Goal: Information Seeking & Learning: Learn about a topic

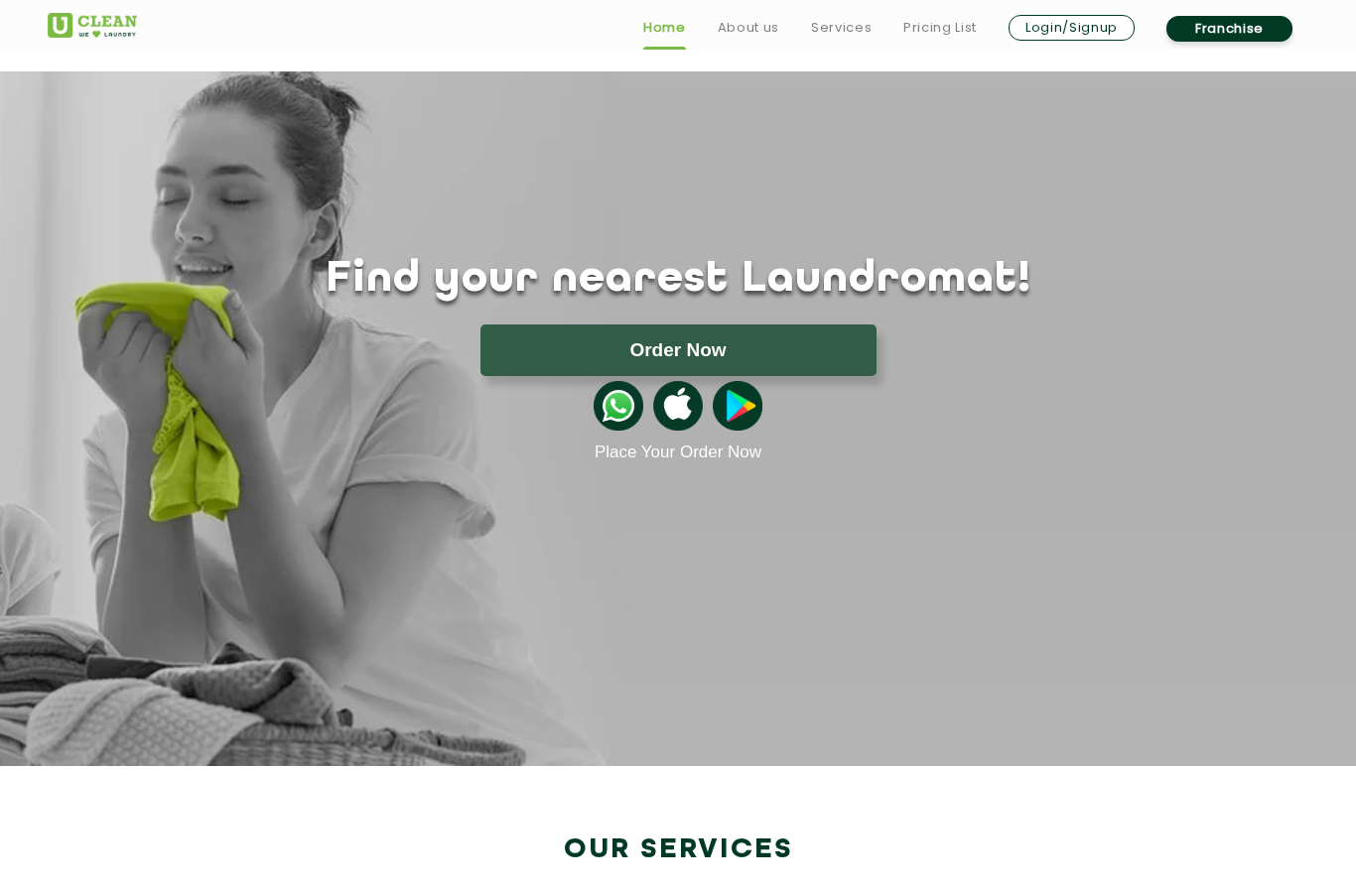
click at [946, 37] on link "Pricing List" at bounding box center [939, 28] width 73 height 24
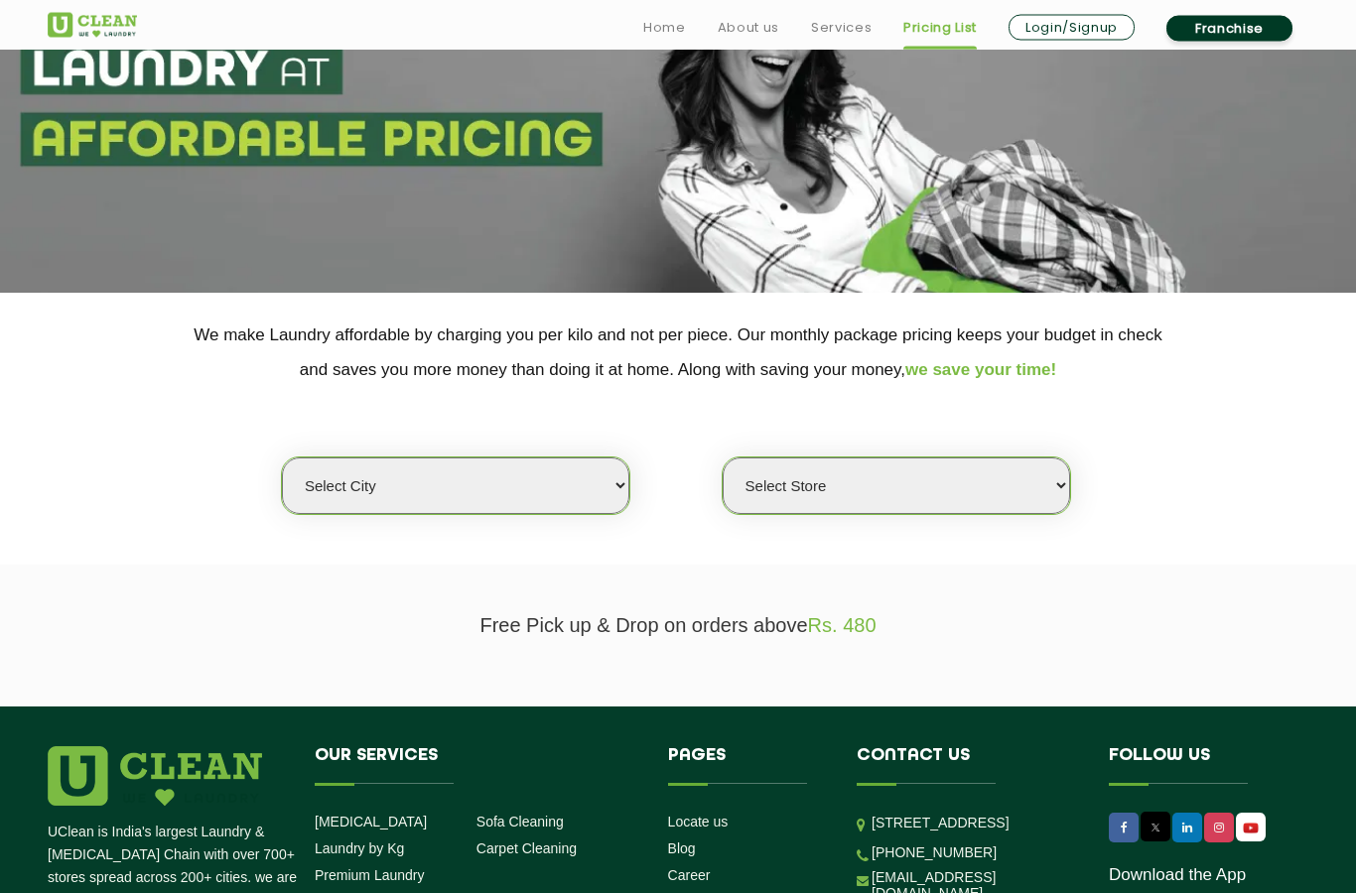
scroll to position [173, 0]
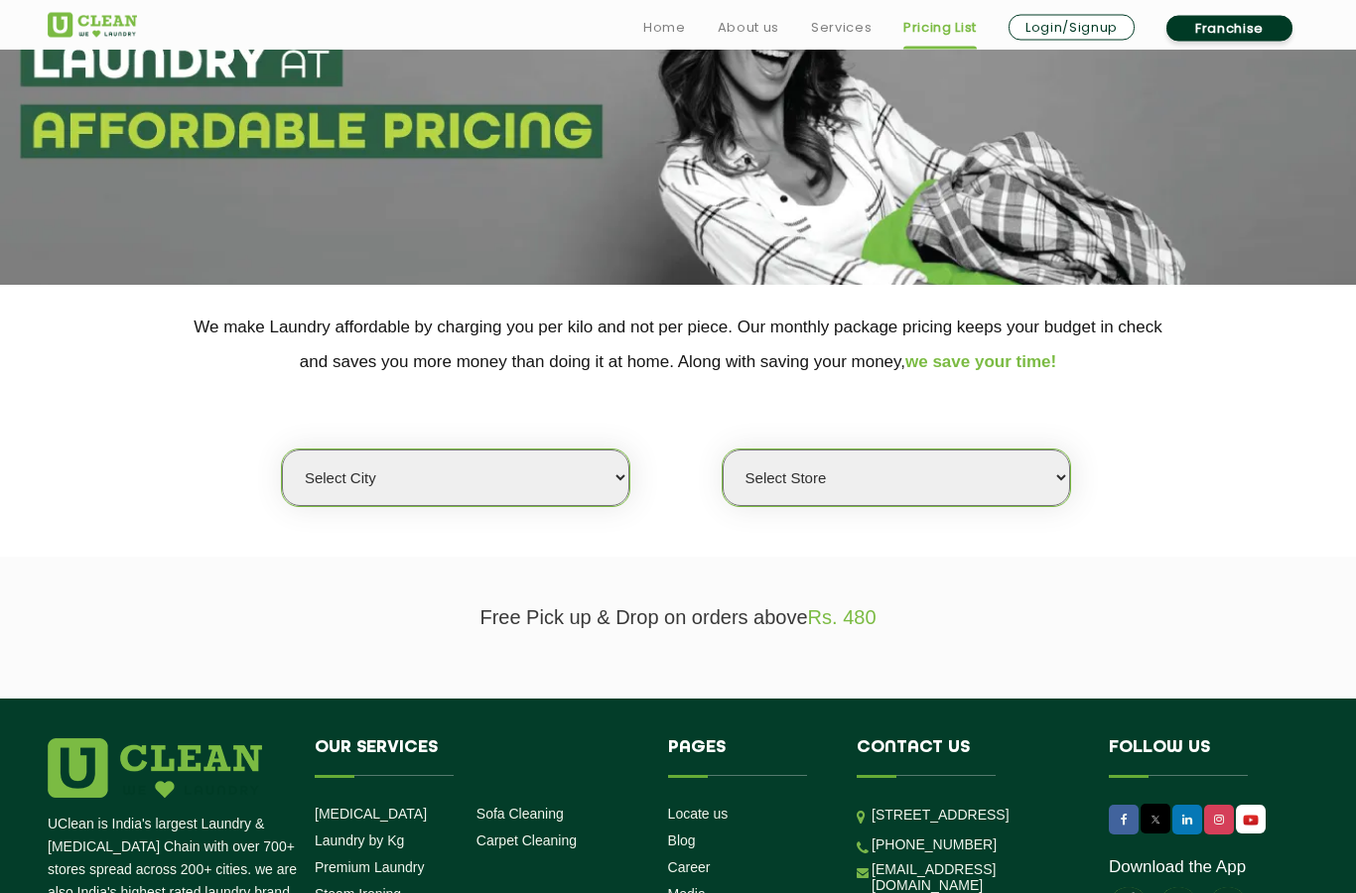
click at [573, 466] on select "Select city [GEOGRAPHIC_DATA] [GEOGRAPHIC_DATA] [GEOGRAPHIC_DATA] [GEOGRAPHIC_D…" at bounding box center [455, 479] width 347 height 57
select select "4"
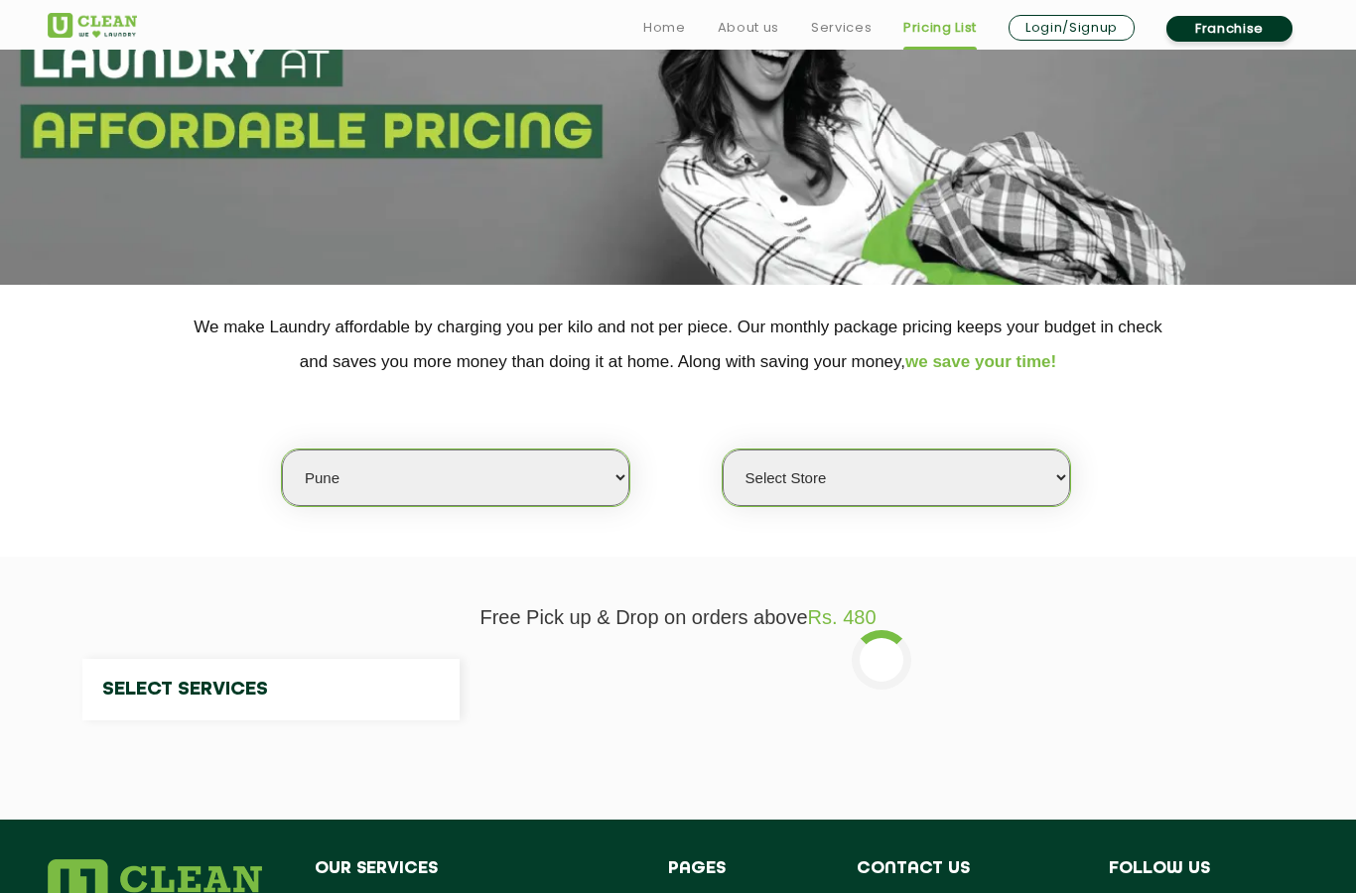
select select "0"
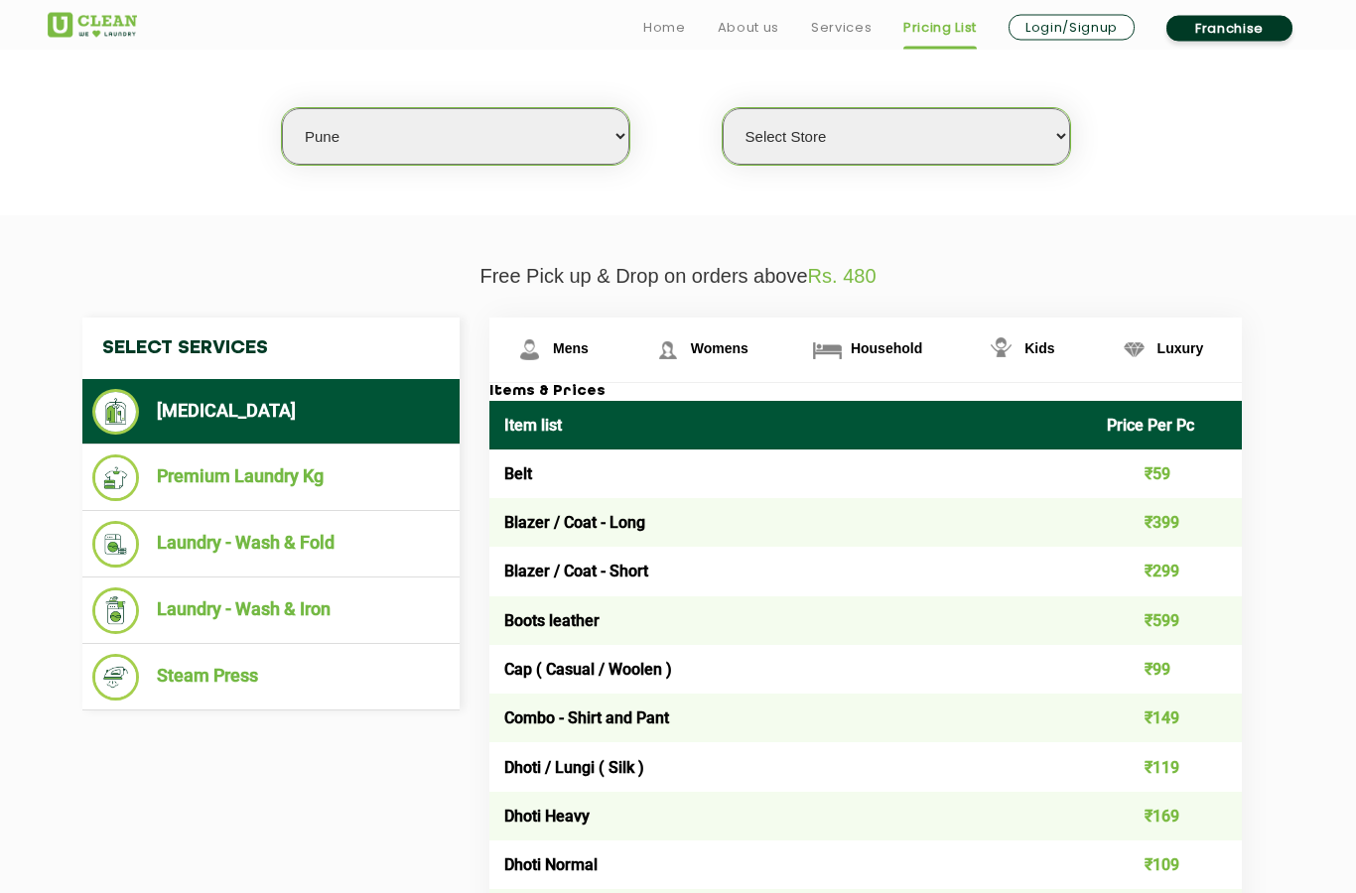
scroll to position [515, 0]
click at [543, 357] on img at bounding box center [529, 349] width 35 height 35
click at [181, 475] on li "Premium Laundry Kg" at bounding box center [270, 478] width 357 height 47
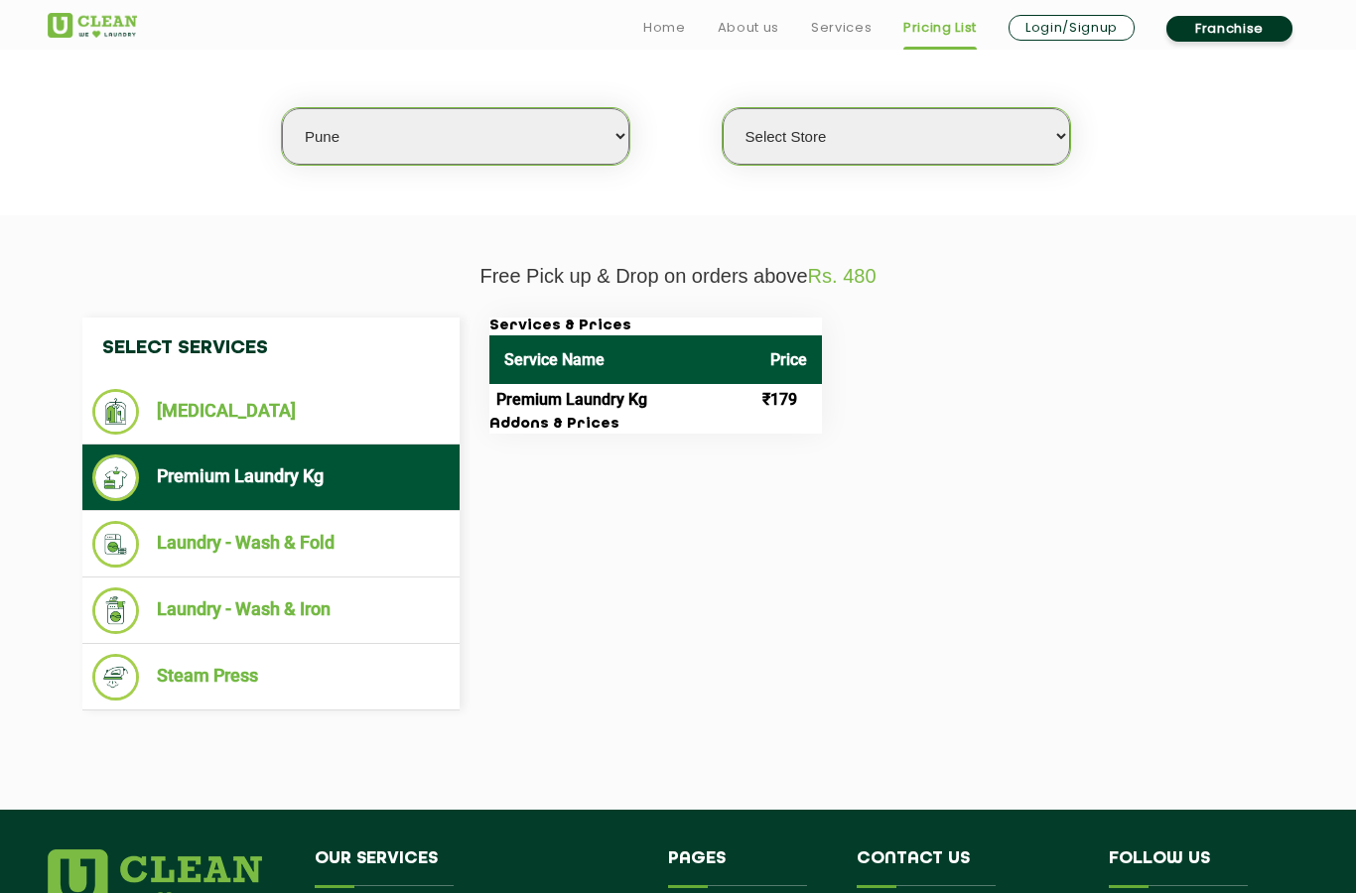
click at [179, 551] on li "Laundry - Wash & Fold" at bounding box center [270, 544] width 357 height 47
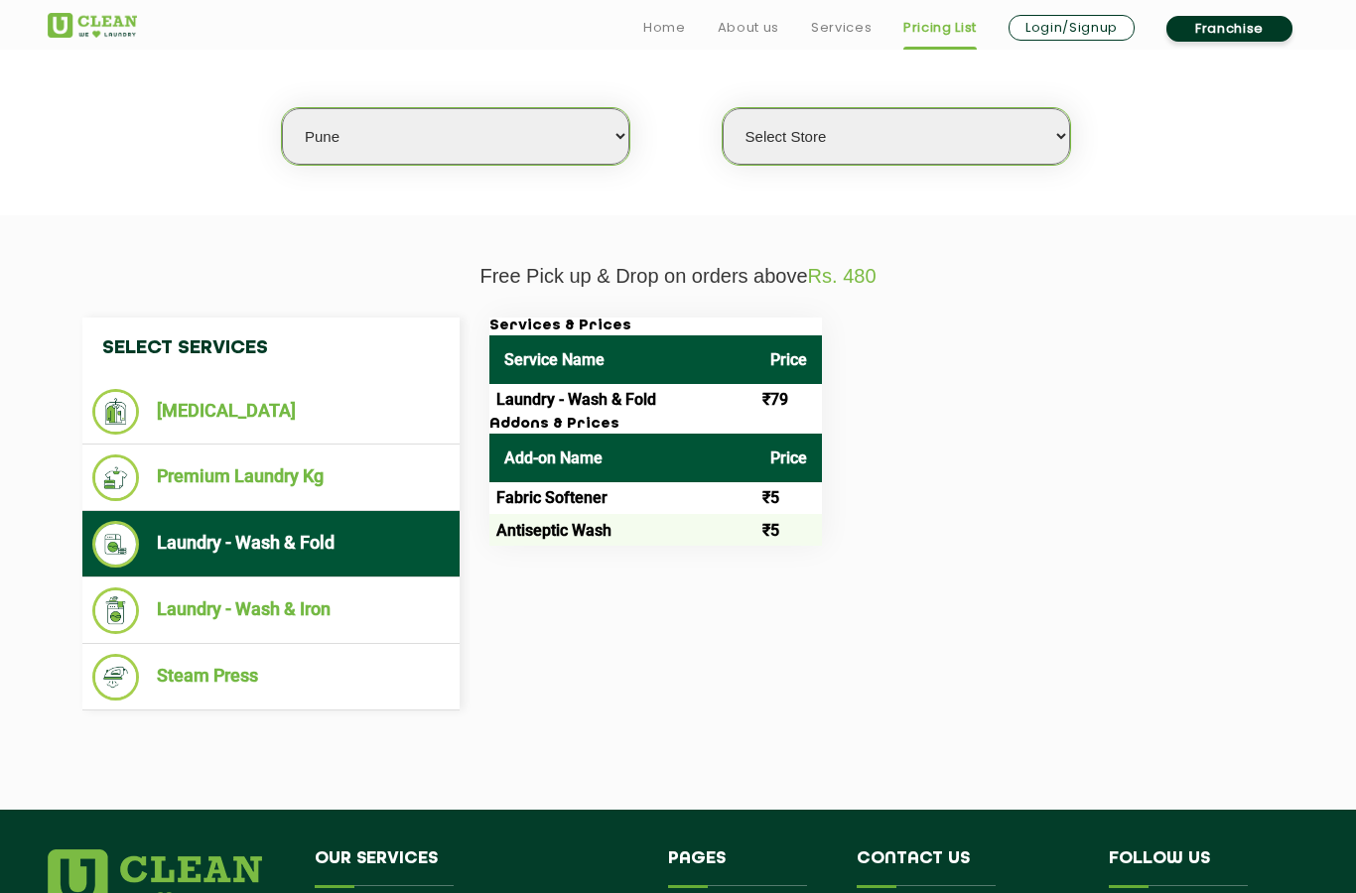
click at [187, 615] on li "Laundry - Wash & Iron" at bounding box center [270, 611] width 357 height 47
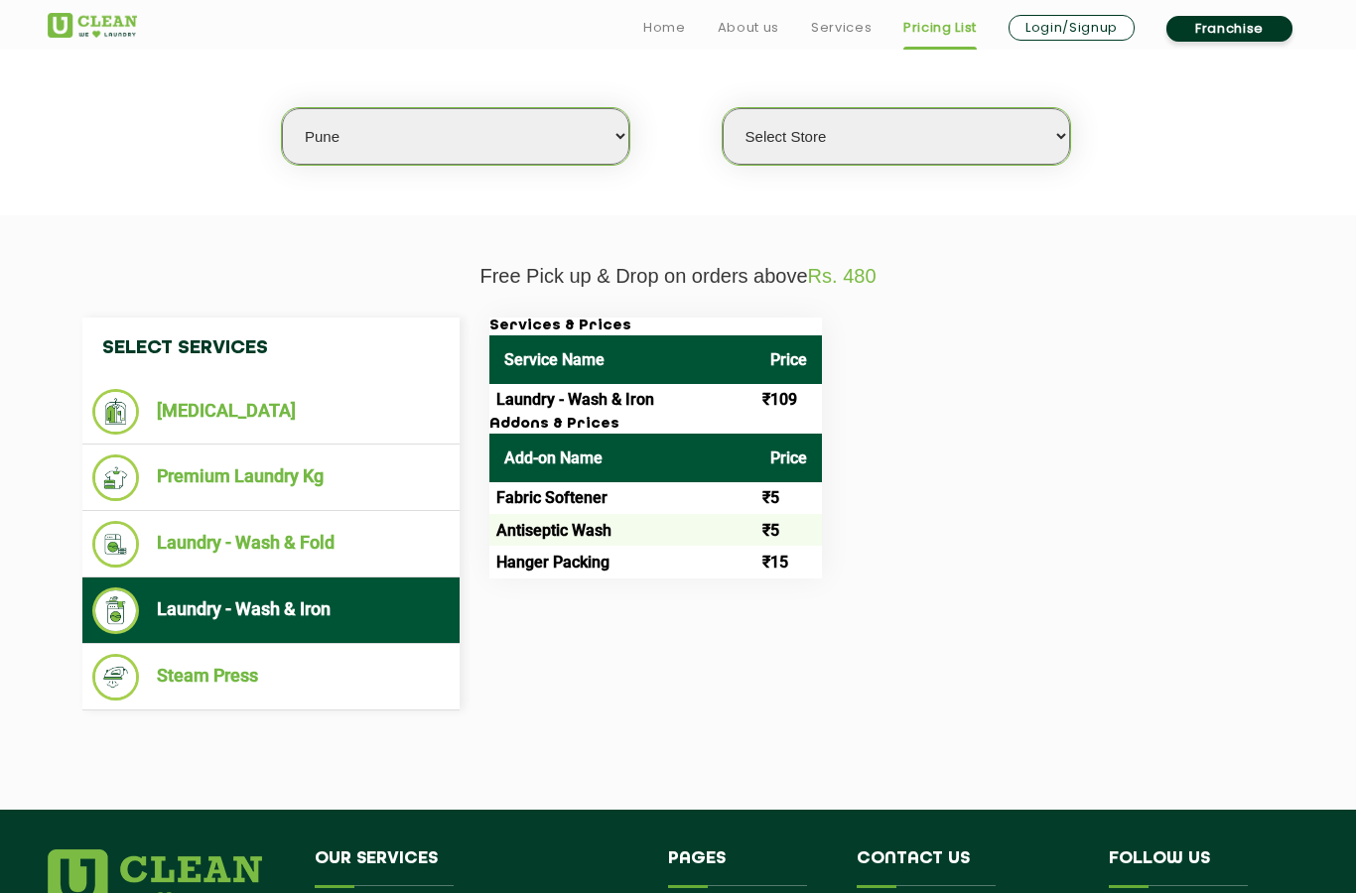
click at [167, 419] on li "[MEDICAL_DATA]" at bounding box center [270, 412] width 357 height 46
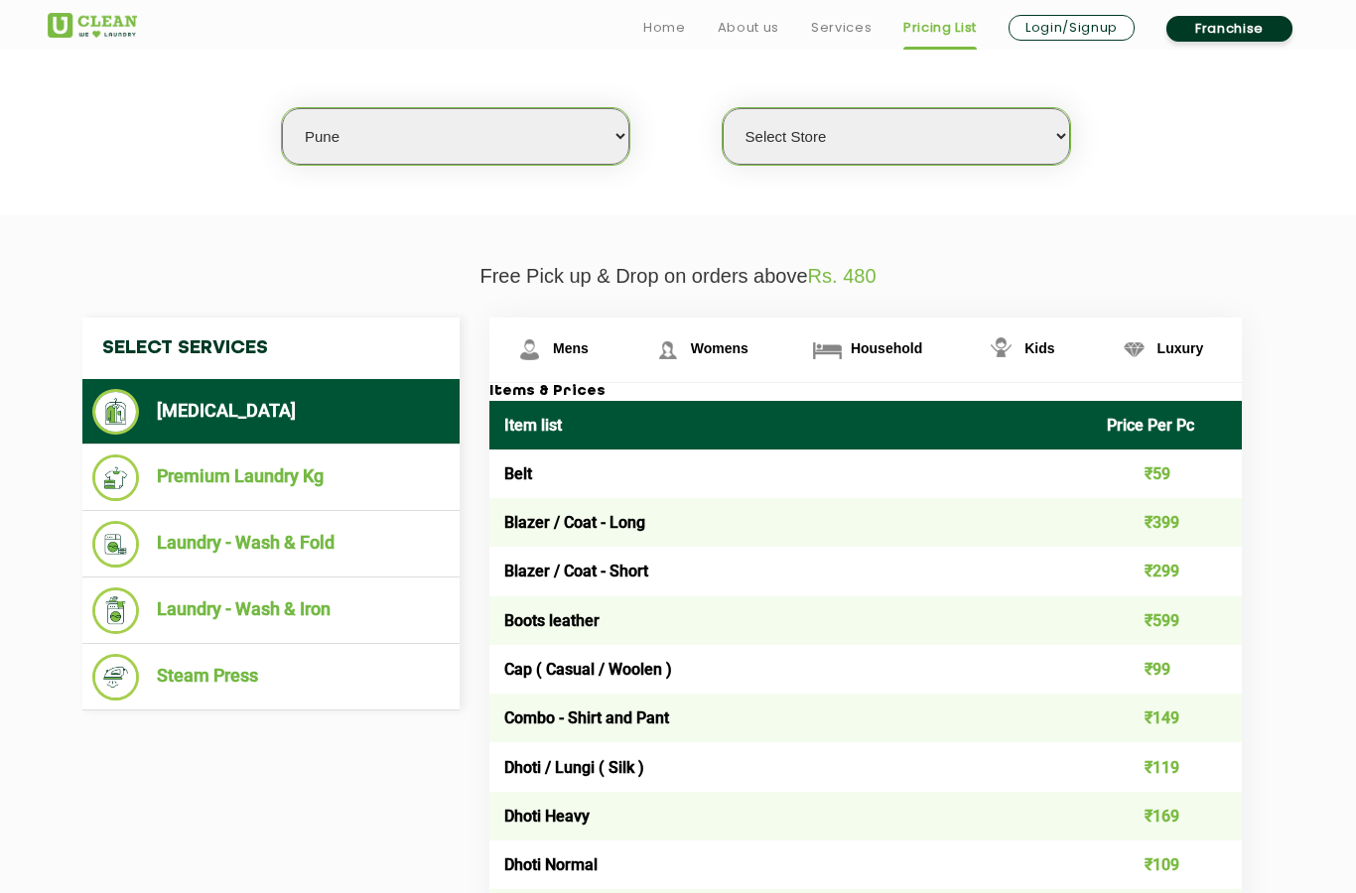
click at [181, 478] on li "Premium Laundry Kg" at bounding box center [270, 478] width 357 height 47
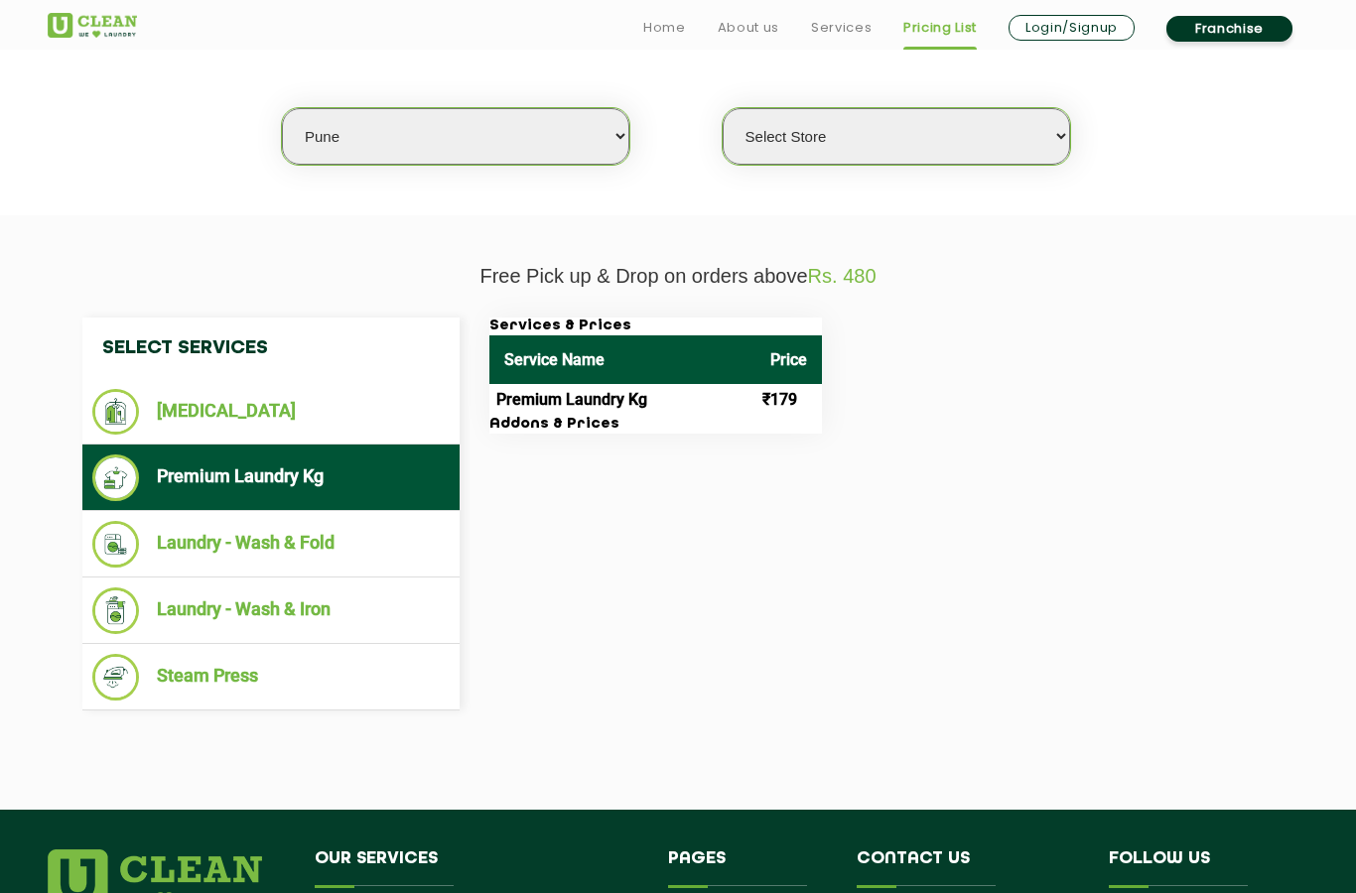
click at [186, 547] on li "Laundry - Wash & Fold" at bounding box center [270, 544] width 357 height 47
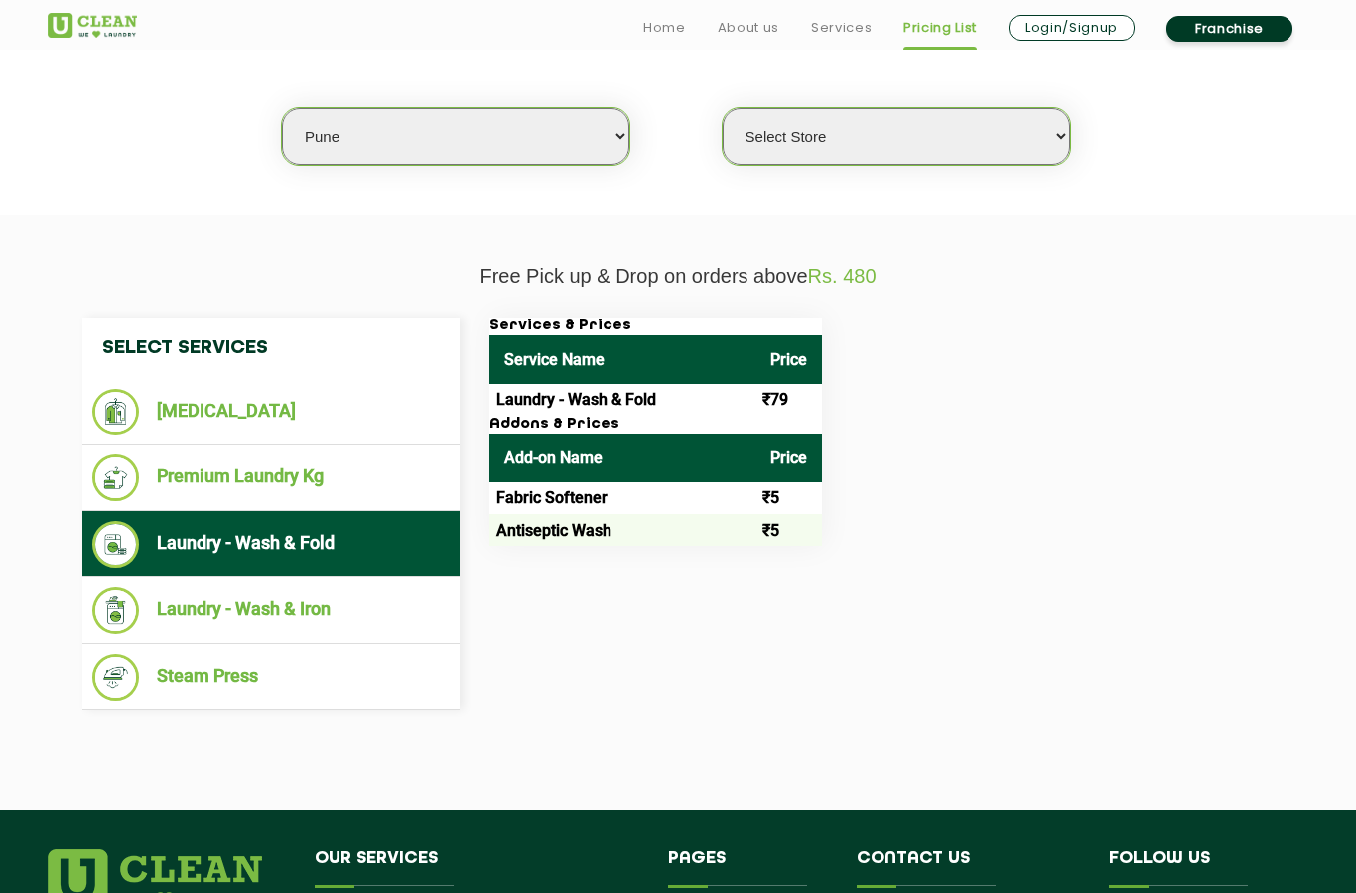
click at [194, 605] on li "Laundry - Wash & Iron" at bounding box center [270, 611] width 357 height 47
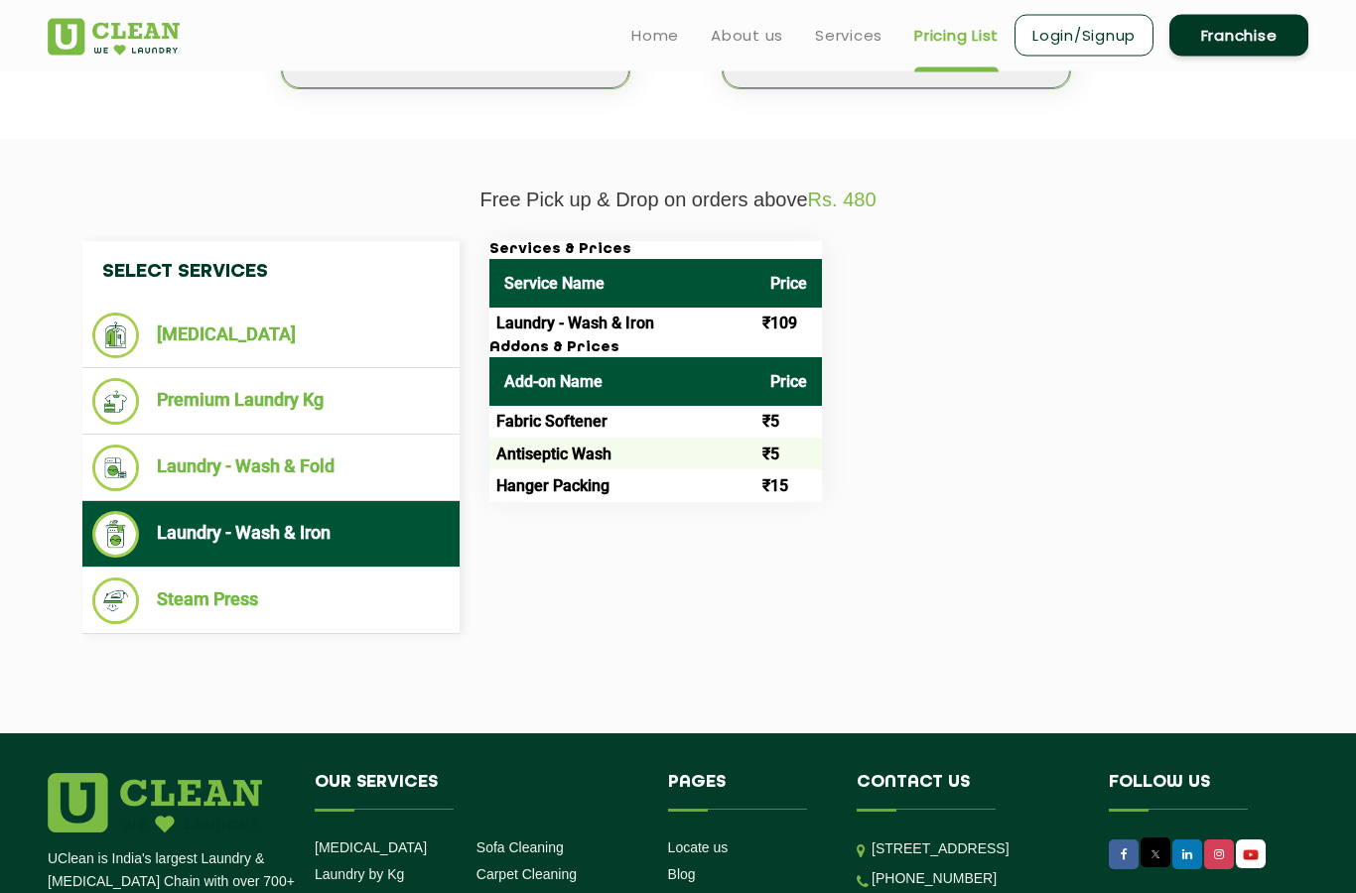
scroll to position [574, 0]
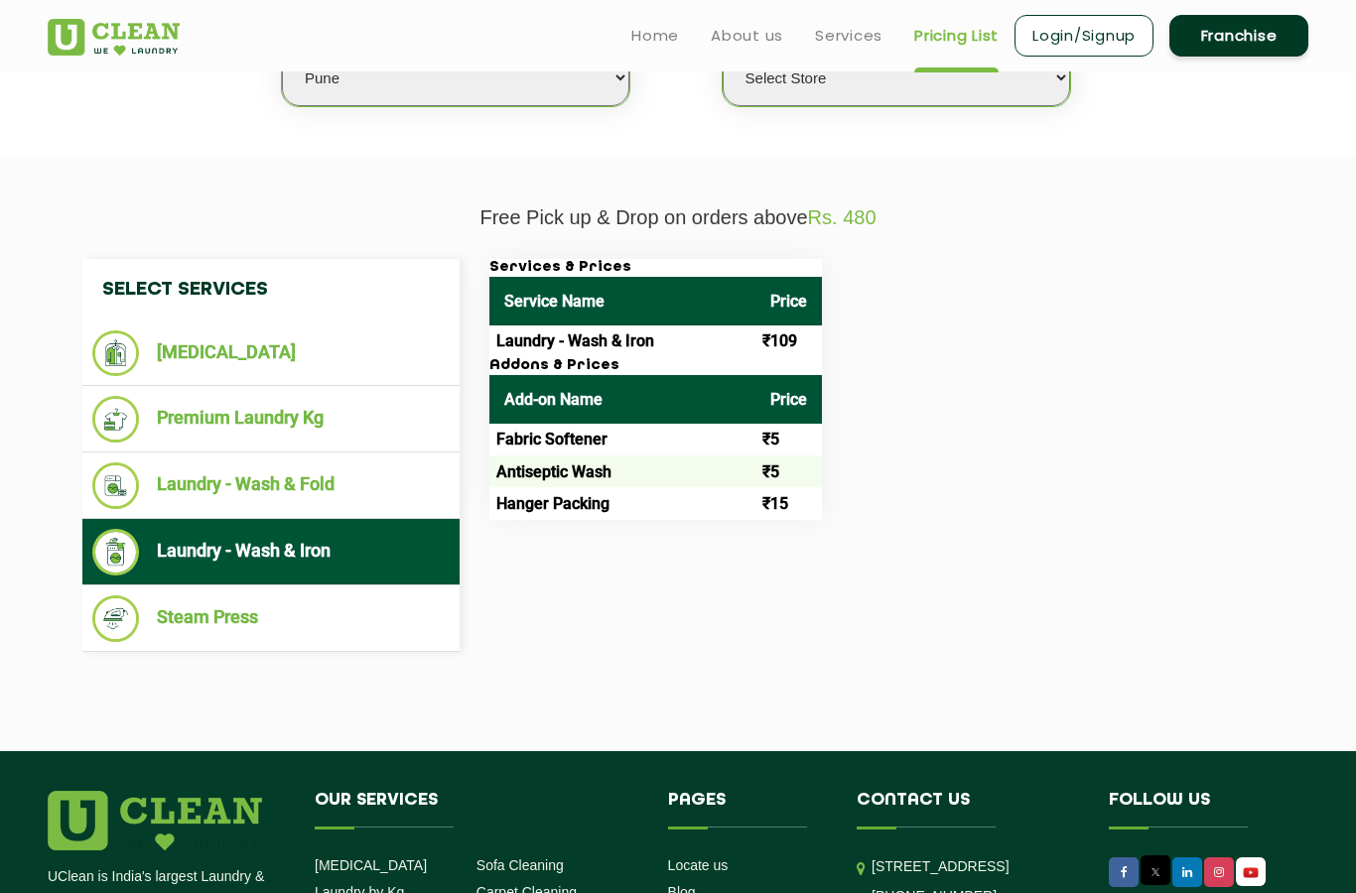
click at [634, 433] on td "Fabric Softener" at bounding box center [622, 440] width 266 height 32
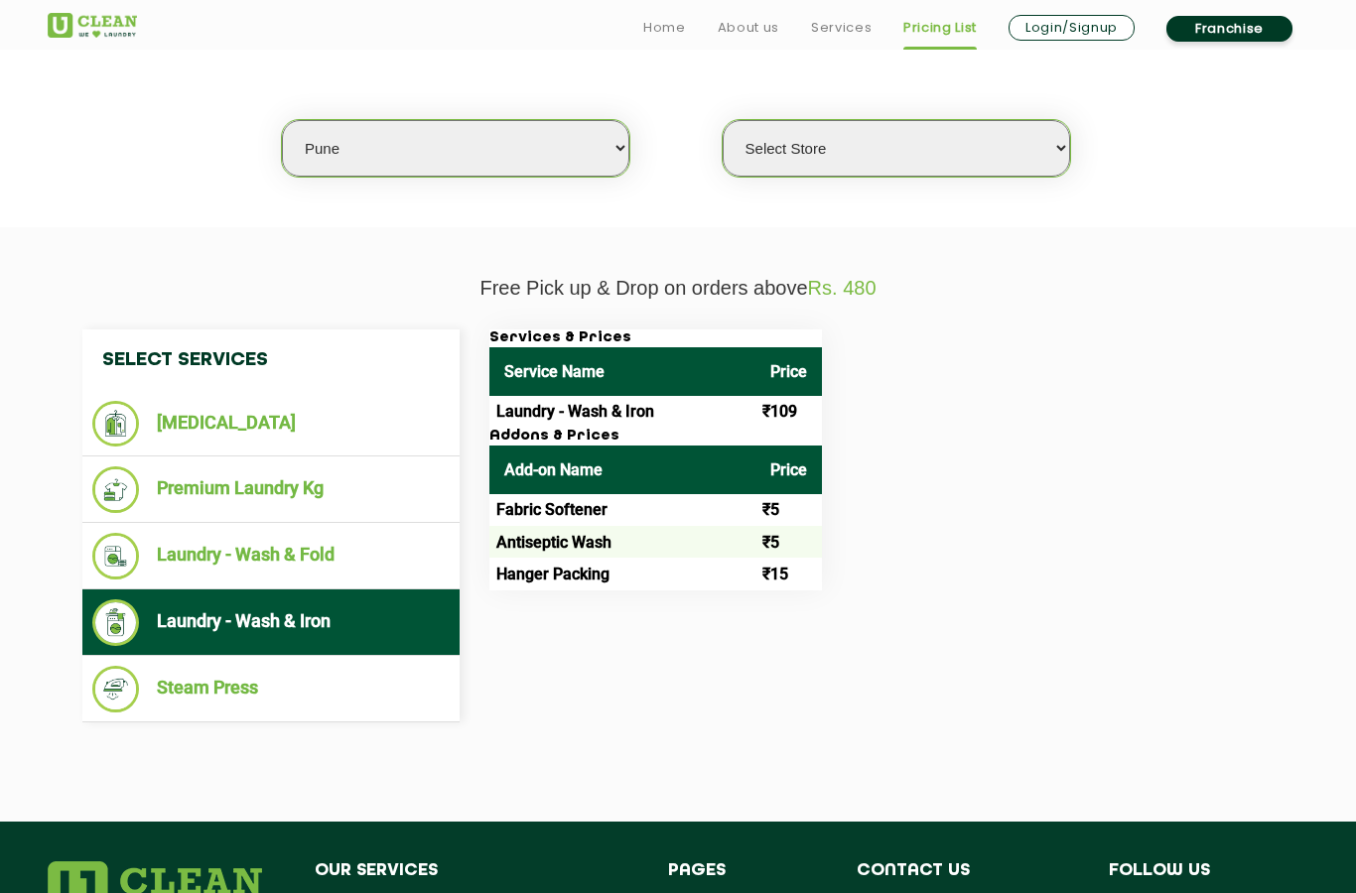
scroll to position [506, 0]
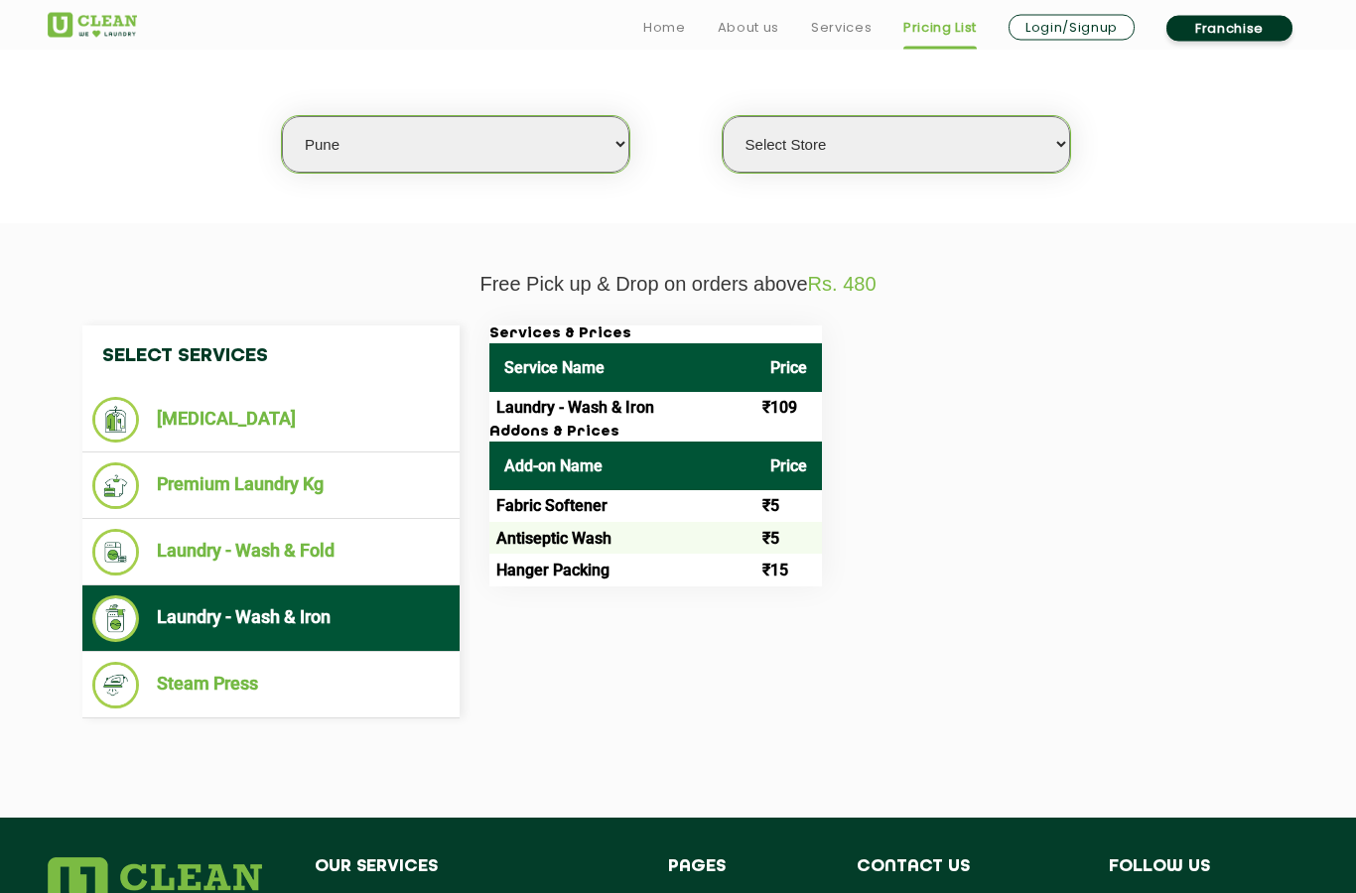
click at [187, 674] on li "Steam Press" at bounding box center [270, 686] width 357 height 47
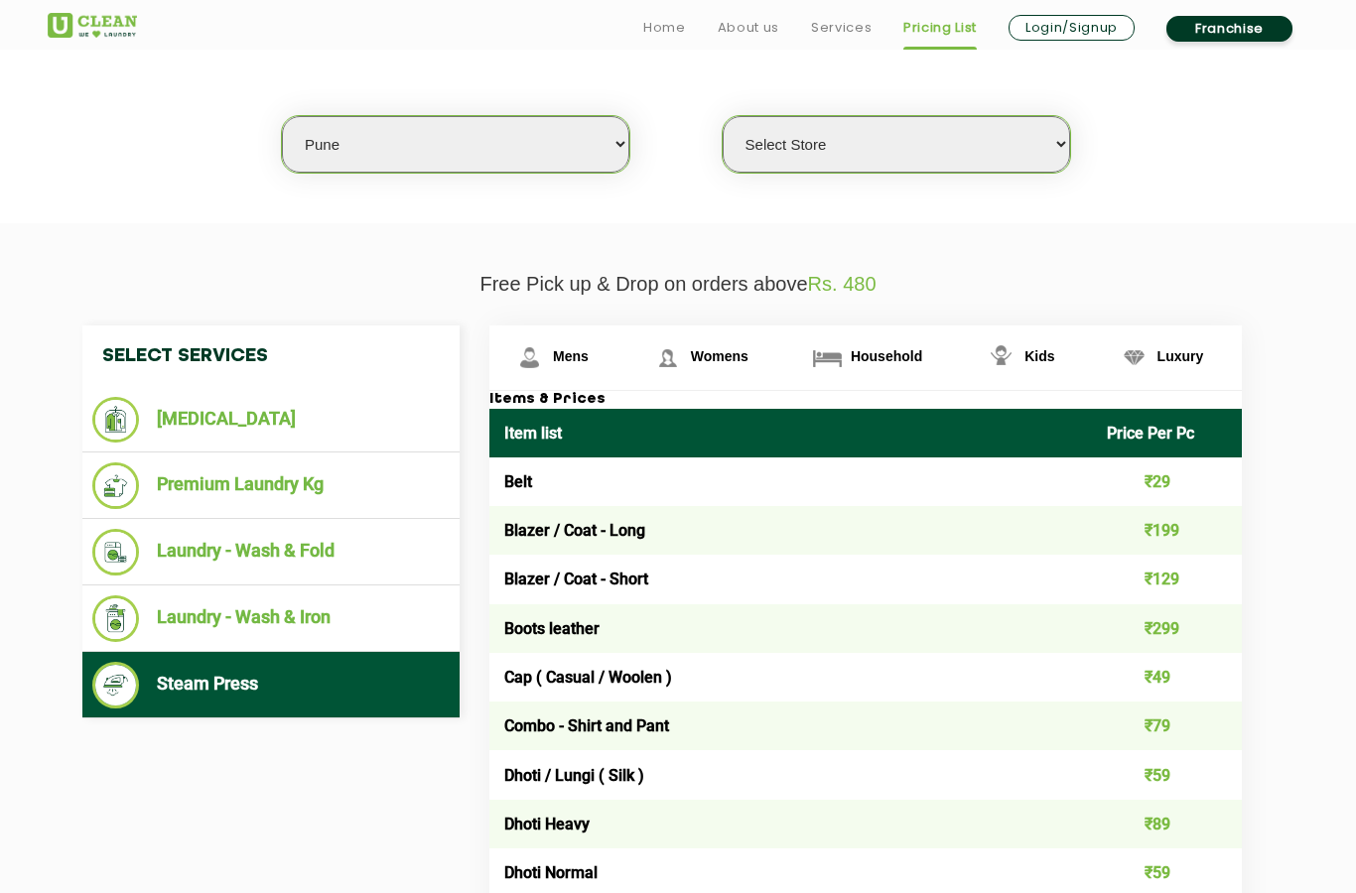
click at [529, 366] on img at bounding box center [529, 357] width 35 height 35
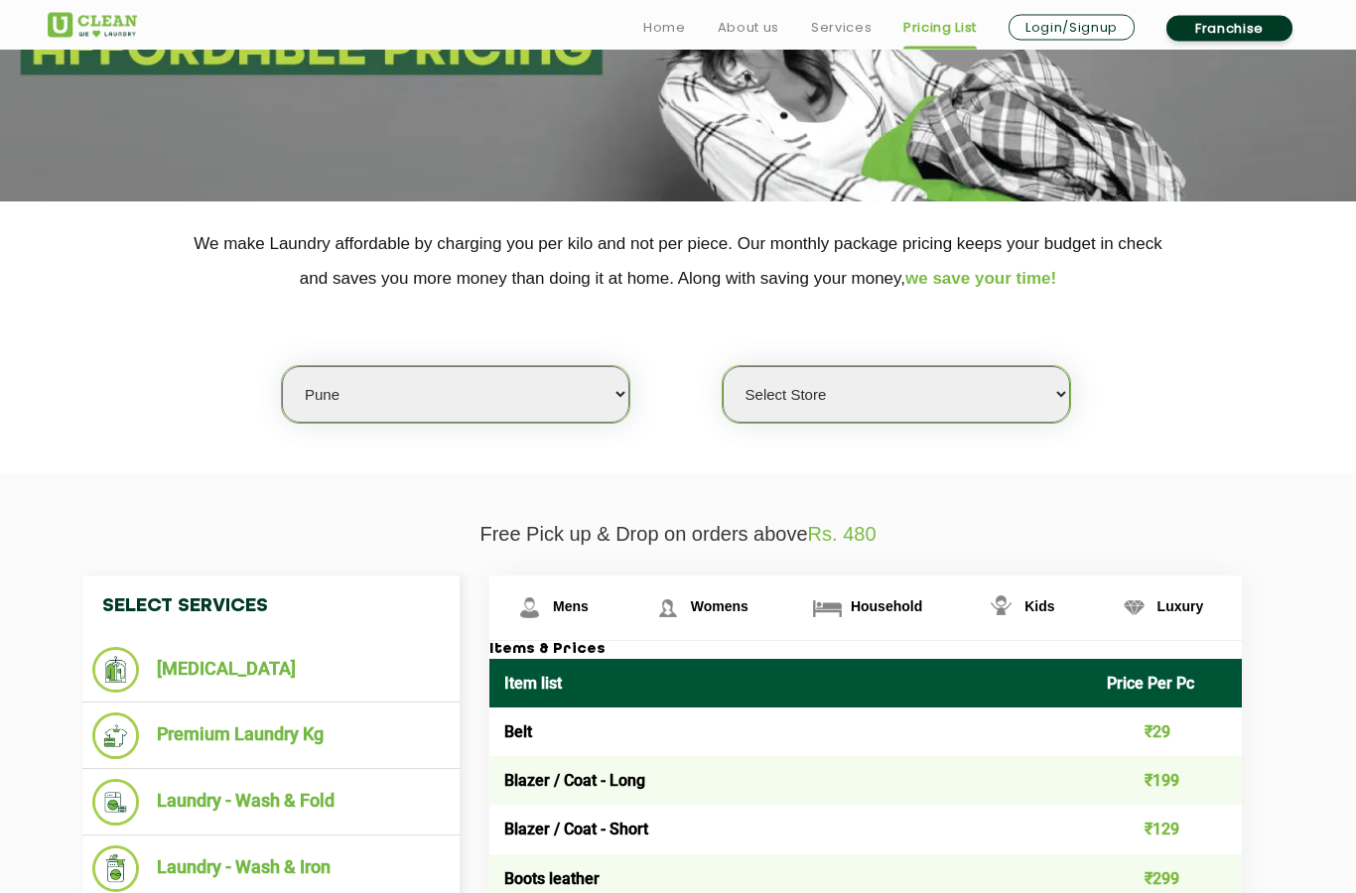
scroll to position [330, 0]
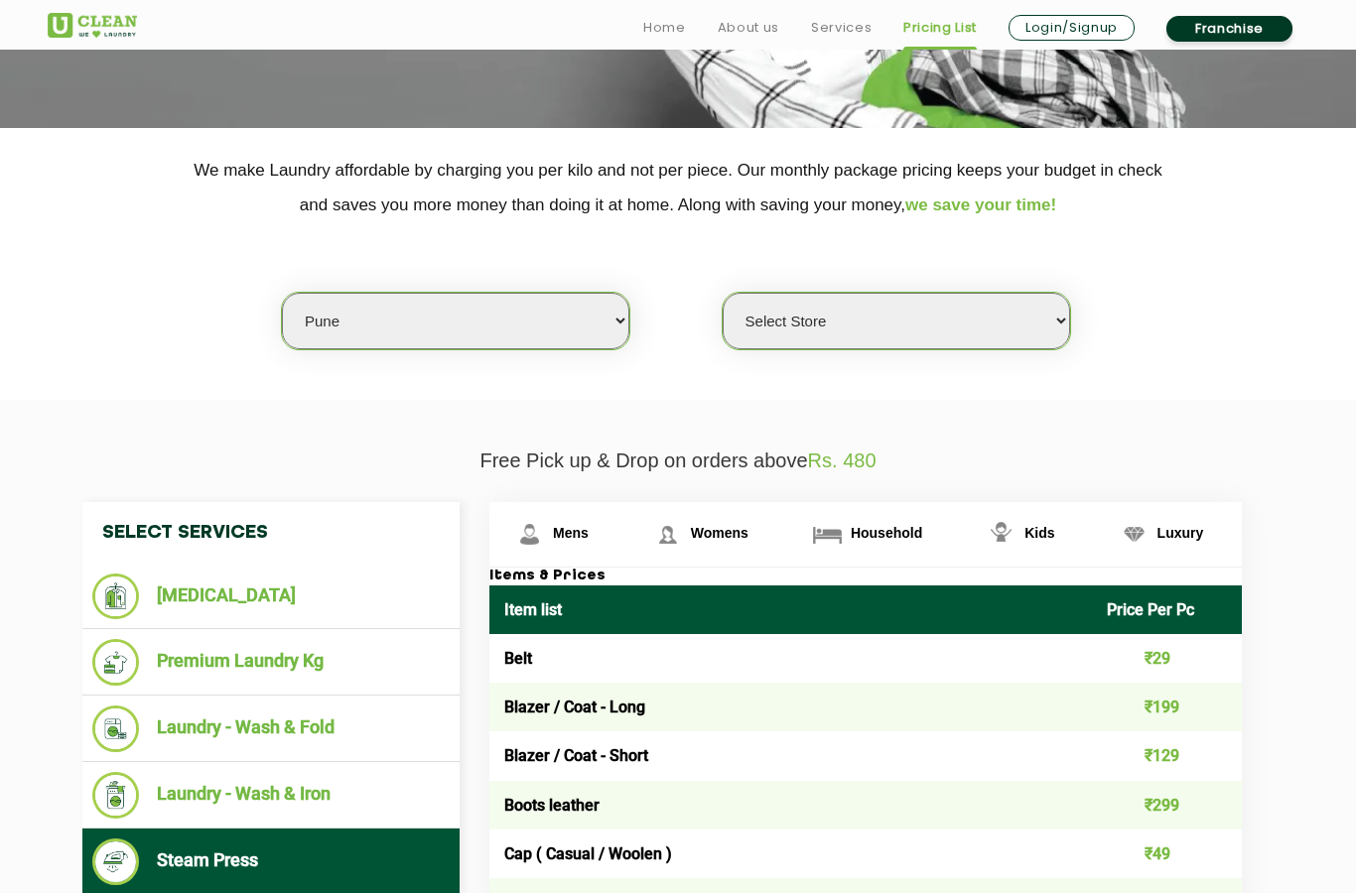
click at [825, 538] on img at bounding box center [827, 534] width 35 height 35
click at [691, 541] on span "Womens" at bounding box center [720, 533] width 58 height 16
click at [851, 541] on span "Household" at bounding box center [886, 533] width 71 height 16
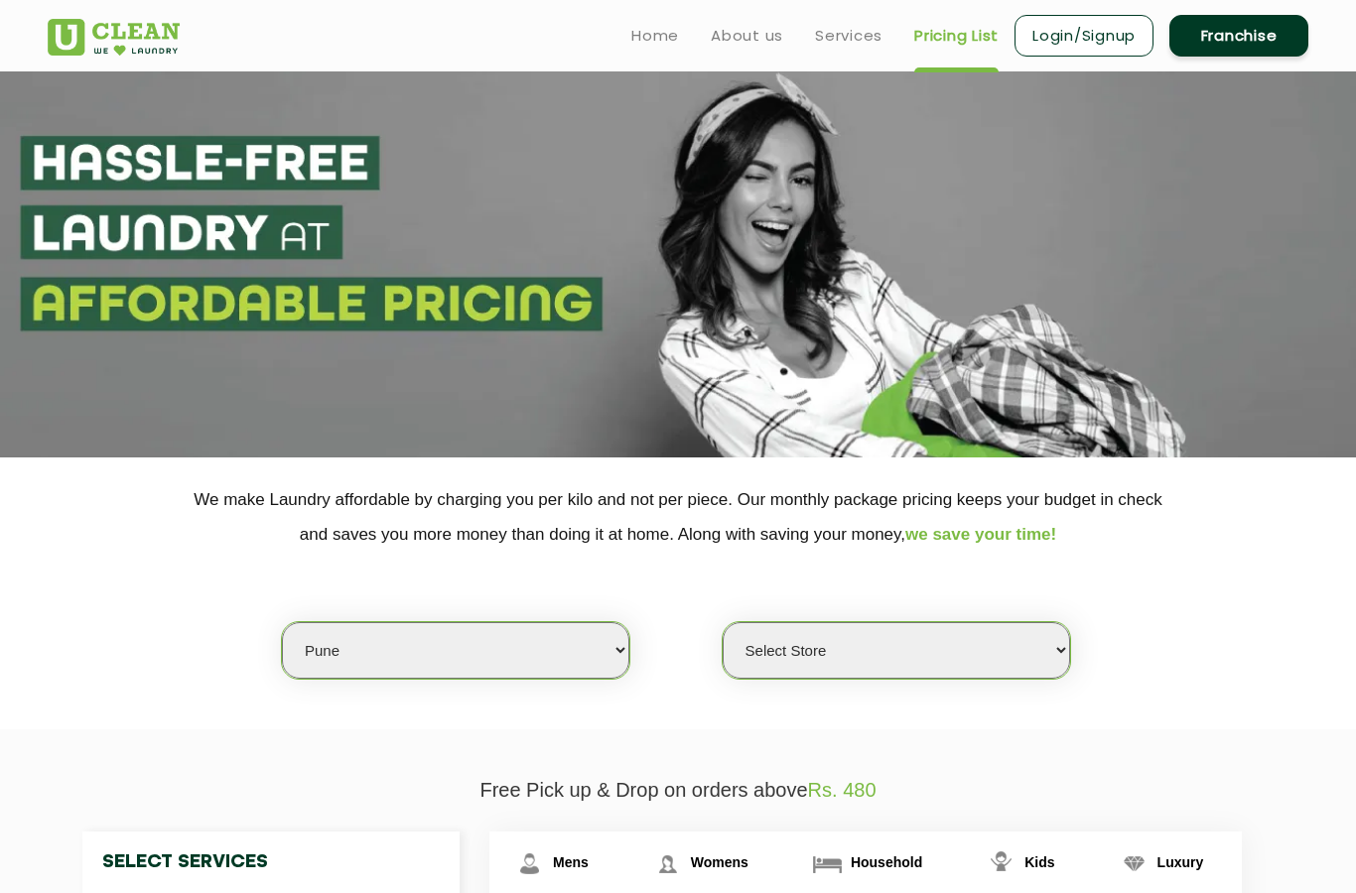
scroll to position [0, 0]
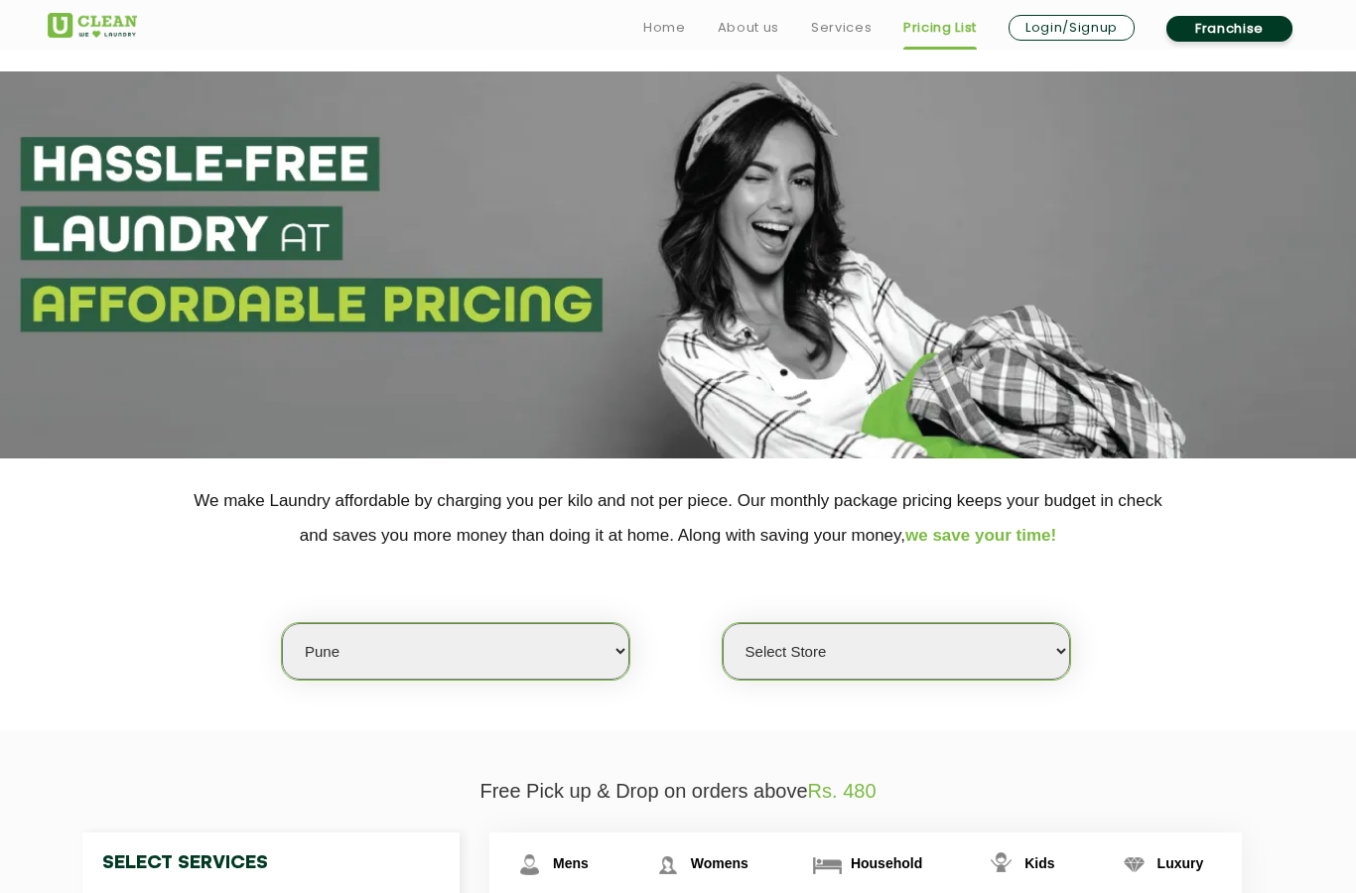
click at [832, 28] on link "Services" at bounding box center [841, 28] width 61 height 24
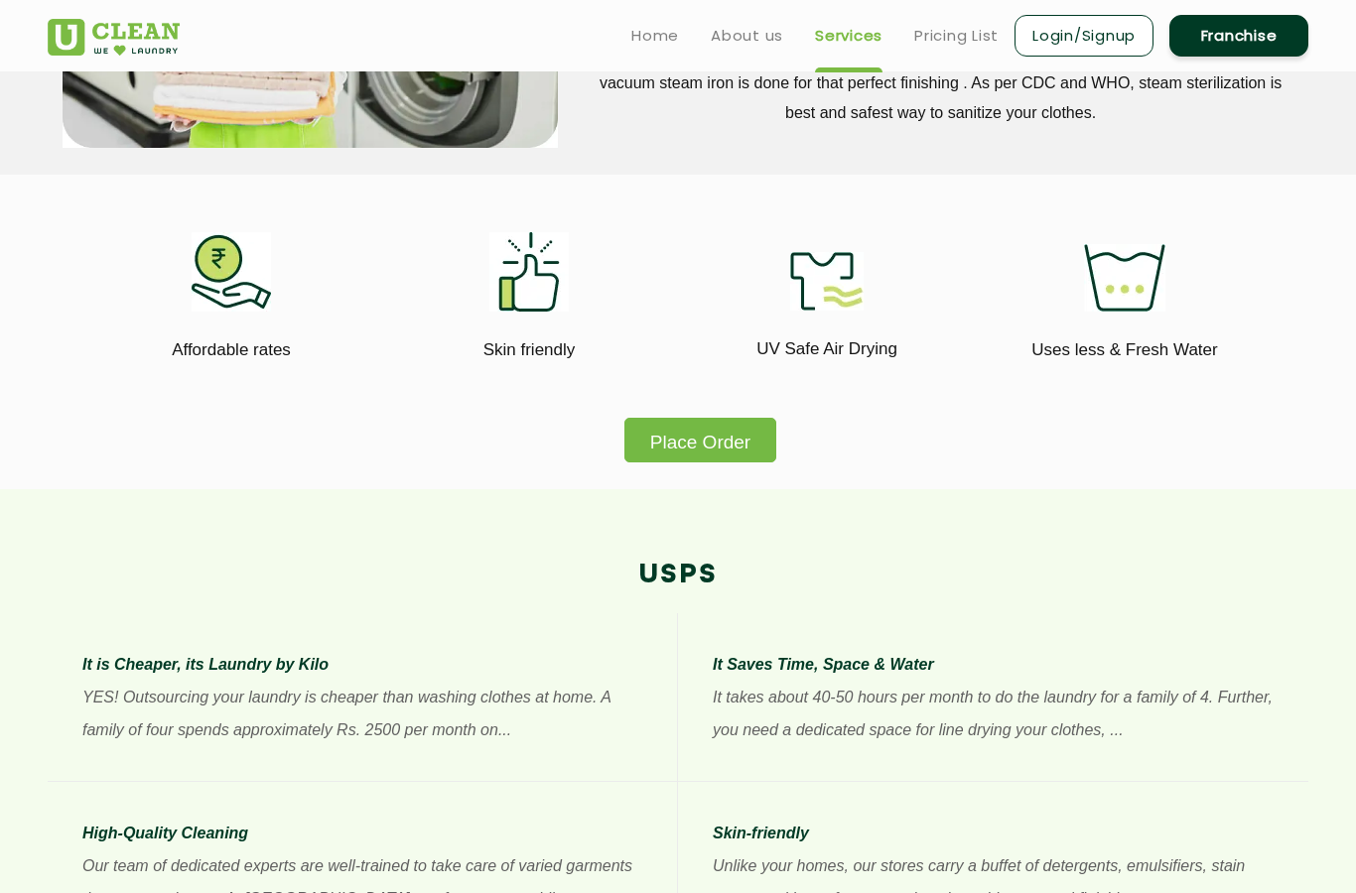
scroll to position [1044, 0]
click at [1252, 39] on link "Franchise" at bounding box center [1238, 36] width 139 height 42
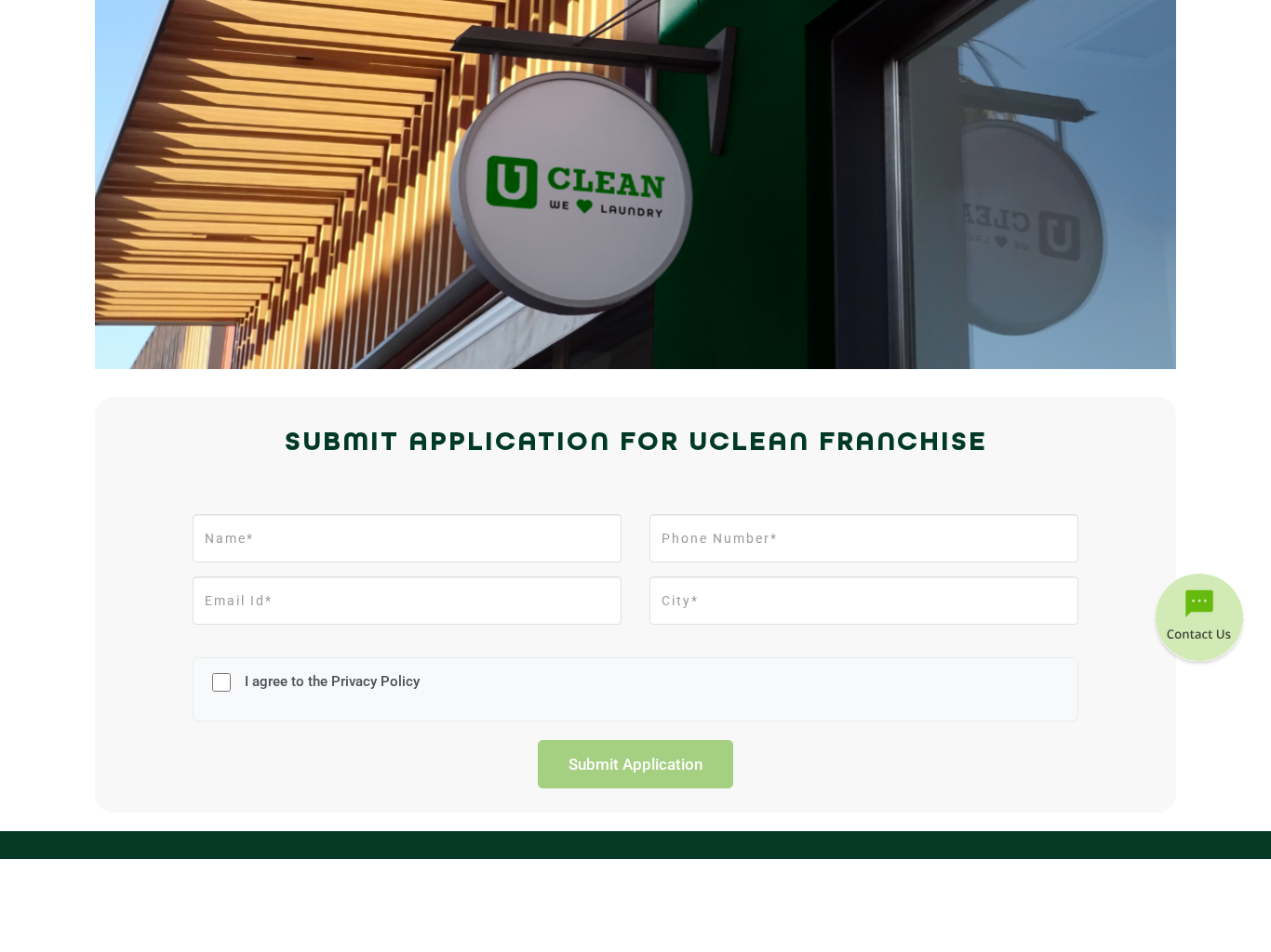
click at [1241, 826] on html "Home About us Services Pricing List Login/Signup Franchise Home About us Franch…" at bounding box center [636, 476] width 1271 height 952
